Goal: Task Accomplishment & Management: Use online tool/utility

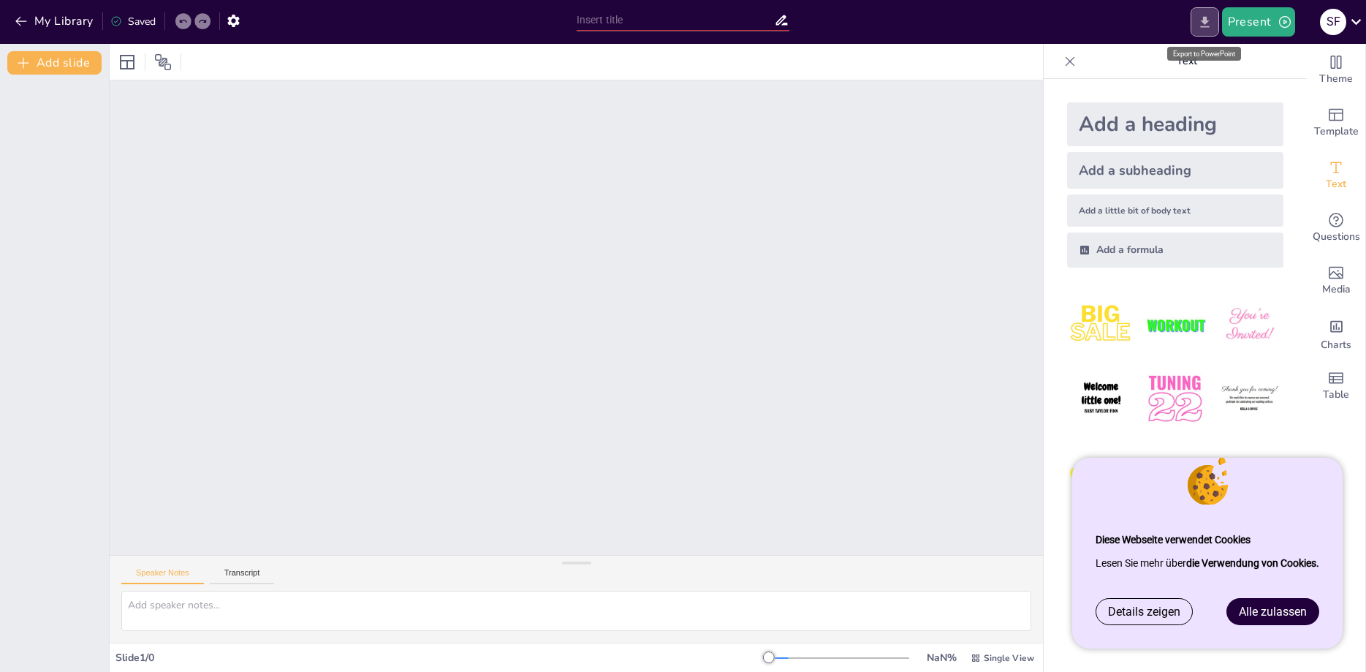
click at [1209, 26] on icon "Export to PowerPoint" at bounding box center [1204, 21] width 9 height 11
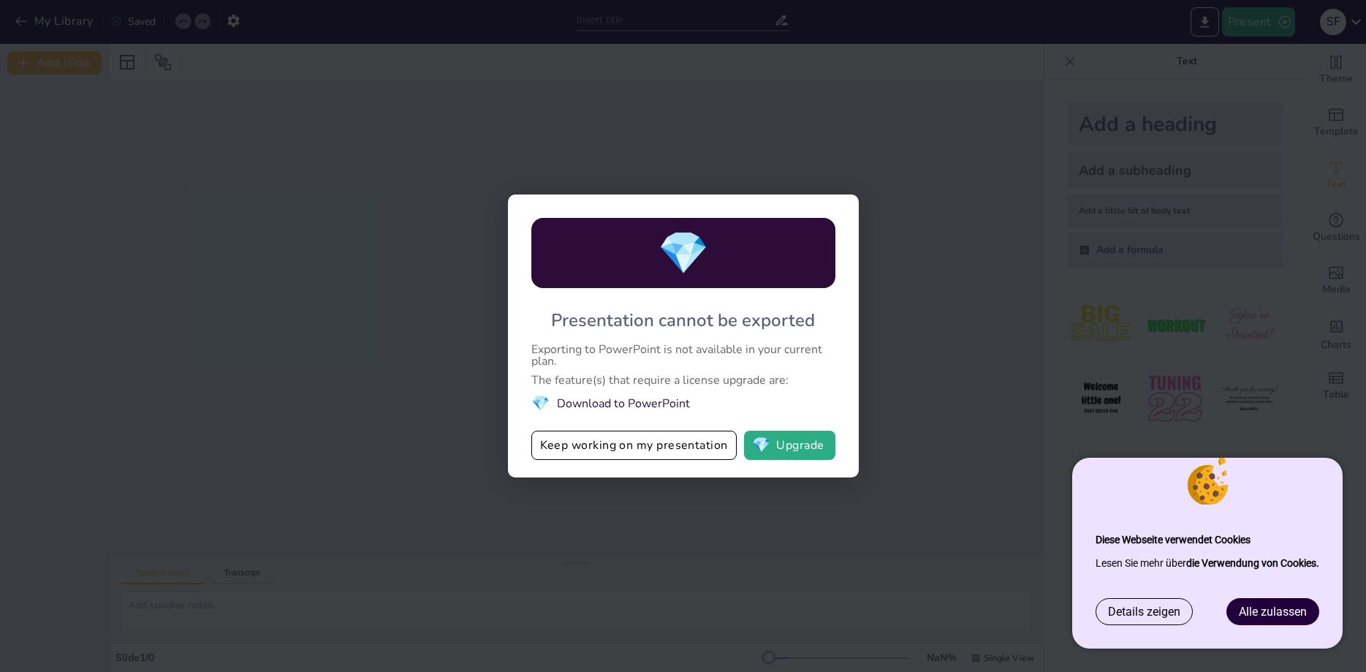
click at [628, 498] on div "💎 Presentation cannot be exported Exporting to PowerPoint is not available in y…" at bounding box center [683, 336] width 1366 height 672
click at [856, 123] on div "💎 Presentation cannot be exported Exporting to PowerPoint is not available in y…" at bounding box center [683, 336] width 1366 height 672
click at [585, 444] on button "Keep working on my presentation" at bounding box center [633, 444] width 205 height 29
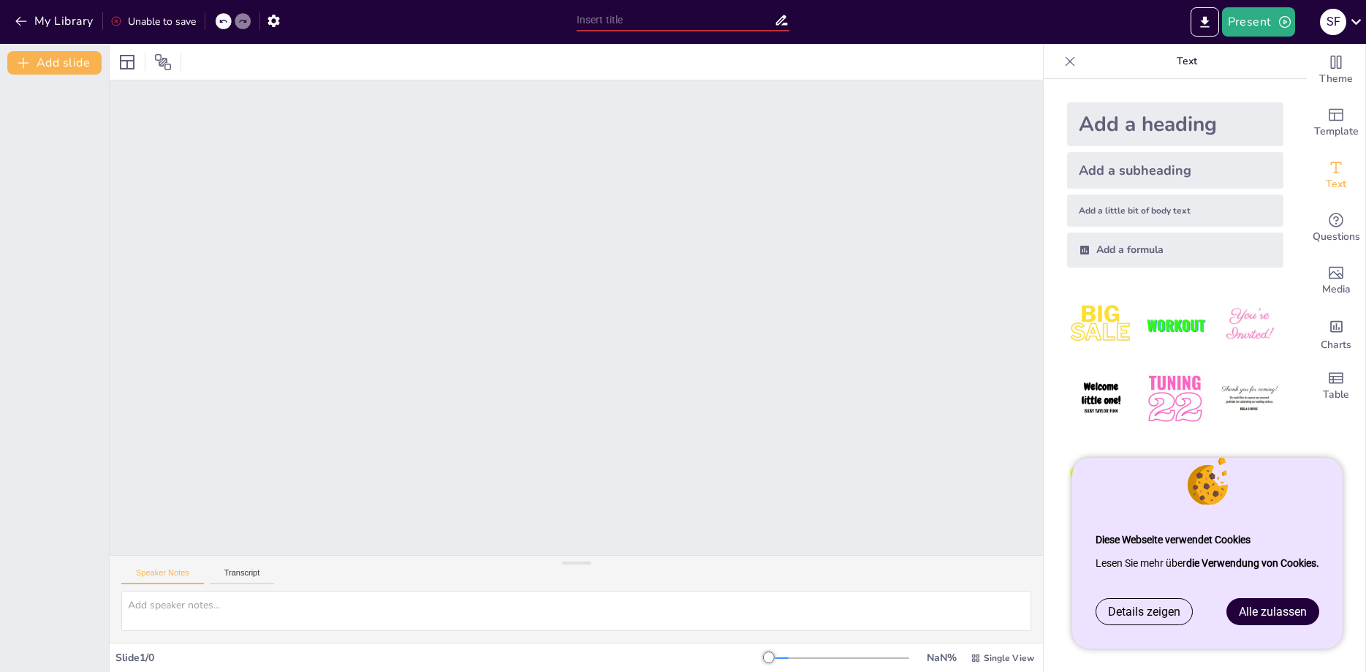
click at [767, 657] on div at bounding box center [769, 657] width 12 height 12
click at [767, 658] on div at bounding box center [769, 657] width 12 height 12
click at [423, 412] on div at bounding box center [576, 317] width 932 height 1034
click at [284, 615] on textarea at bounding box center [576, 610] width 910 height 40
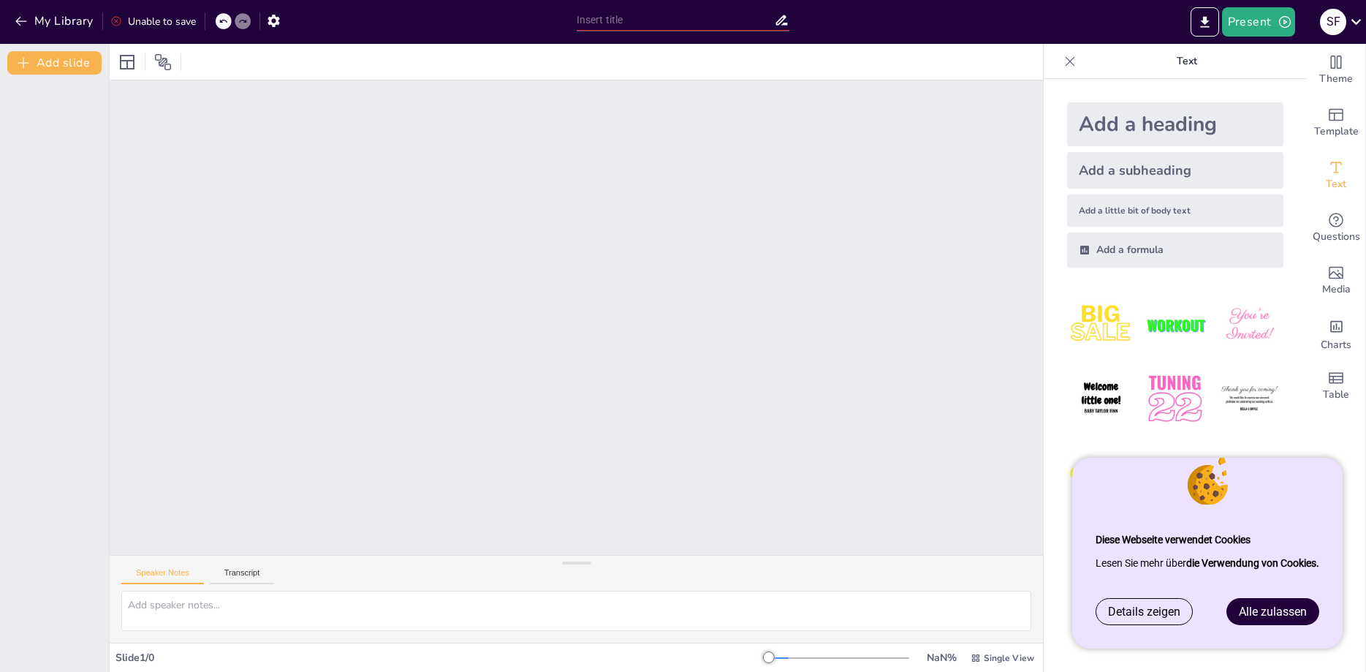
click at [241, 18] on icon at bounding box center [242, 21] width 9 height 9
